Goal: Transaction & Acquisition: Purchase product/service

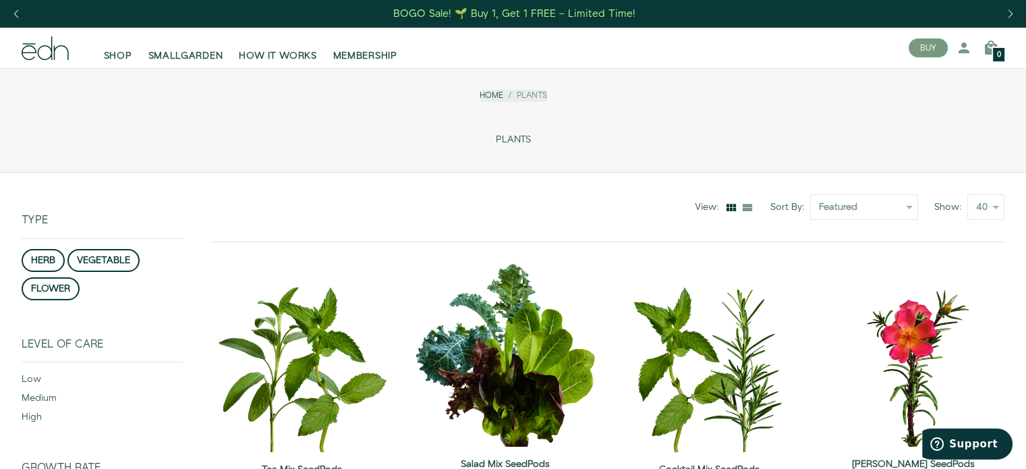
click at [488, 18] on div "BOGO Sale! 🌱 Buy 1, Get 1 FREE – Limited Time!" at bounding box center [514, 14] width 242 height 14
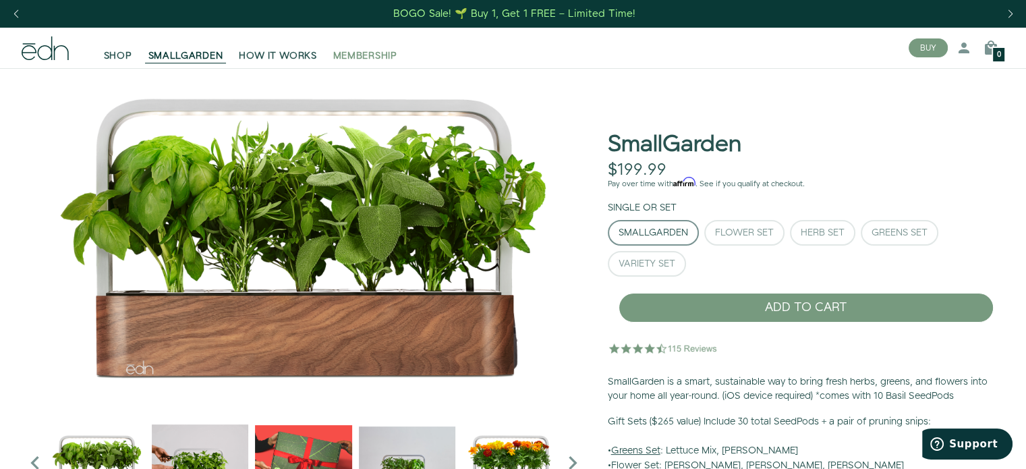
click at [372, 55] on span "MEMBERSHIP" at bounding box center [365, 55] width 64 height 13
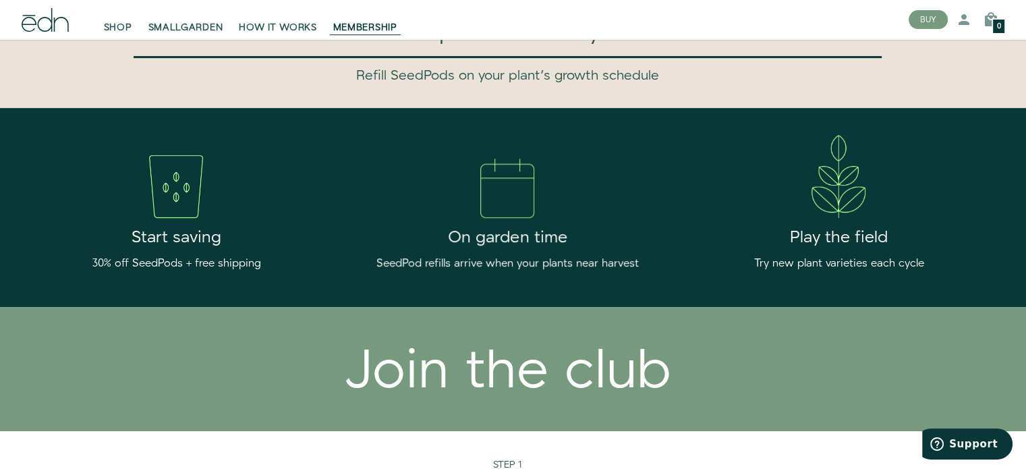
scroll to position [558, 0]
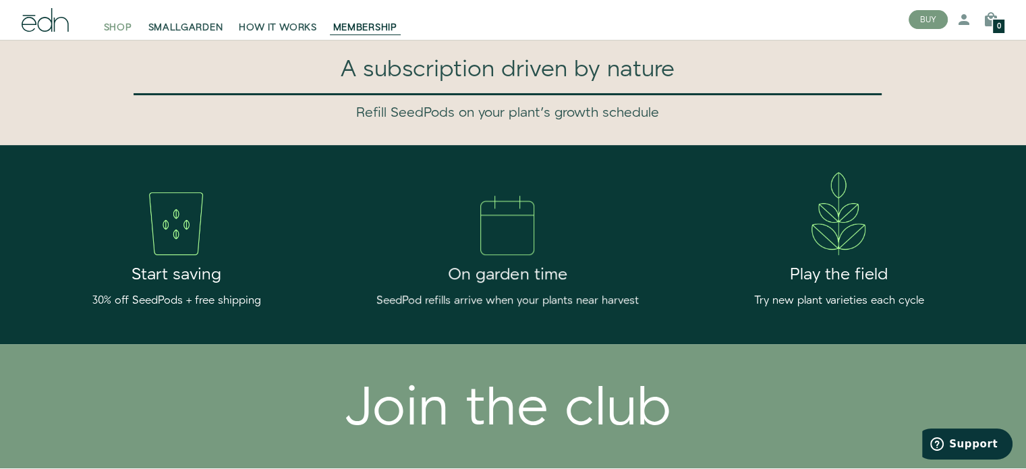
click at [120, 31] on span "SHOP" at bounding box center [118, 28] width 28 height 13
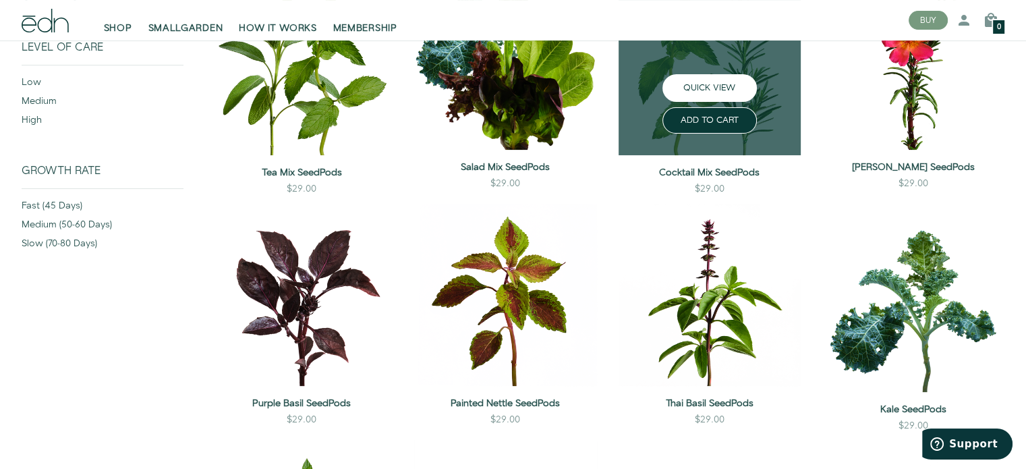
click at [740, 88] on button "QUICK VIEW" at bounding box center [709, 88] width 94 height 28
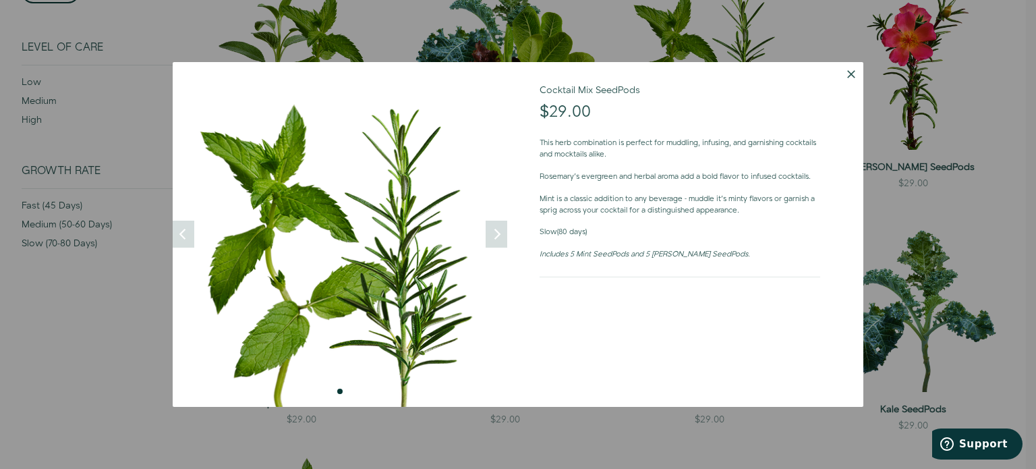
click at [847, 78] on button "Dismiss" at bounding box center [851, 74] width 24 height 24
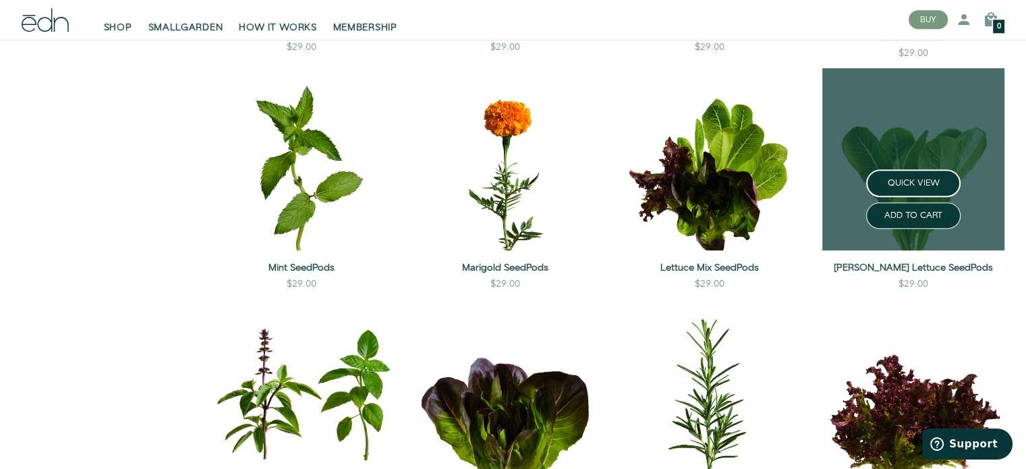
scroll to position [669, 0]
